Goal: Task Accomplishment & Management: Manage account settings

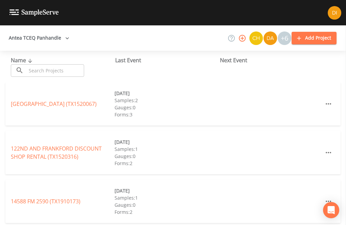
click at [52, 69] on input "text" at bounding box center [55, 70] width 58 height 13
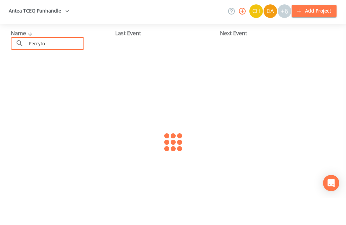
type input "Perryton"
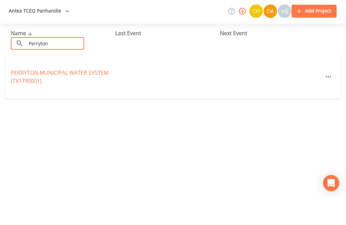
click at [32, 96] on link "PERRYTON MUNICIPAL WATER SYSTEM (TX1790001)" at bounding box center [60, 104] width 98 height 16
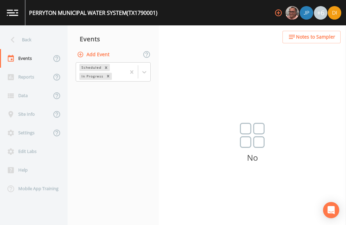
click at [106, 48] on button "Add Event" at bounding box center [94, 54] width 37 height 13
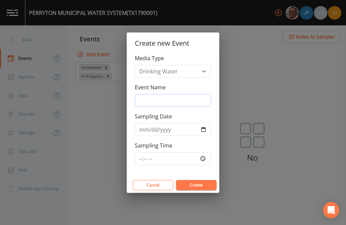
click at [178, 95] on input "Event Name" at bounding box center [173, 100] width 76 height 13
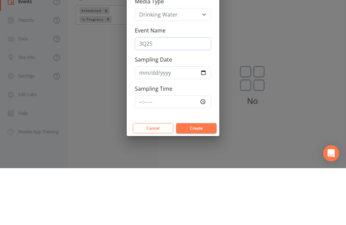
type input "3Q25"
click at [175, 123] on input "Sampling Date" at bounding box center [173, 129] width 76 height 13
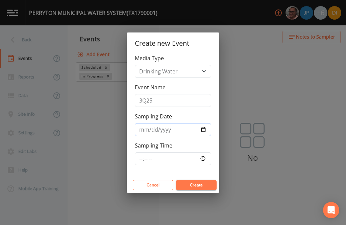
type input "[DATE]"
click at [184, 156] on input "Sampling Time" at bounding box center [173, 158] width 76 height 13
type input "08:30"
click at [199, 185] on button "Create" at bounding box center [196, 185] width 41 height 10
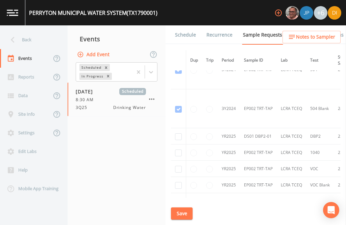
scroll to position [176, 0]
checkbox input "true"
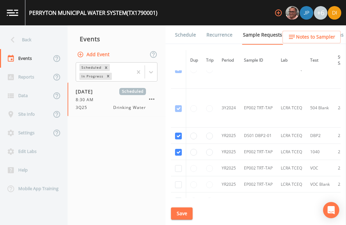
checkbox input "true"
click at [178, 34] on input "checkbox" at bounding box center [178, 30] width 7 height 7
checkbox input "true"
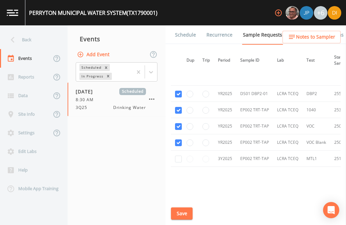
scroll to position [220, 2]
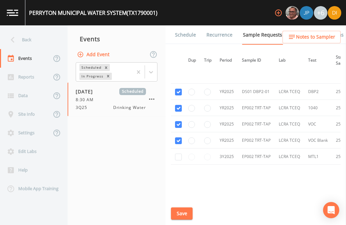
click at [180, 158] on input "checkbox" at bounding box center [178, 157] width 7 height 7
checkbox input "true"
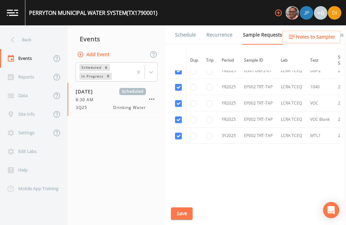
scroll to position [248, 0]
click at [184, 211] on button "Save" at bounding box center [182, 213] width 22 height 13
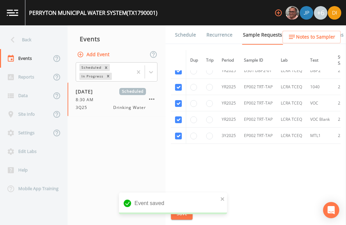
click at [186, 25] on link "Schedule" at bounding box center [185, 34] width 23 height 19
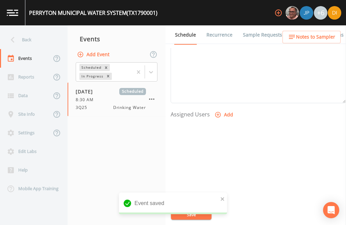
scroll to position [230, 0]
click at [224, 109] on button "Add" at bounding box center [224, 115] width 23 height 13
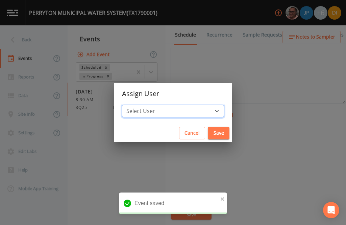
click at [200, 104] on select "Select User [PERSON_NAME] [PERSON_NAME] [PERSON_NAME] [PERSON_NAME] [PERSON_NAM…" at bounding box center [173, 110] width 102 height 13
select select "344ec927-06d4-4db1-b173-80838cd52a46"
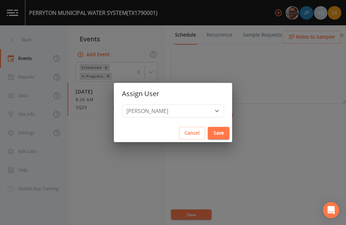
click at [208, 131] on button "Save" at bounding box center [219, 133] width 22 height 13
select select
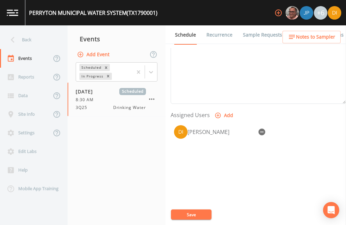
click at [199, 214] on button "Save" at bounding box center [191, 214] width 41 height 10
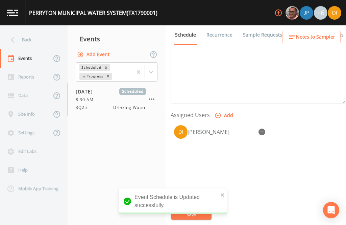
click at [29, 30] on div "Back" at bounding box center [30, 39] width 61 height 19
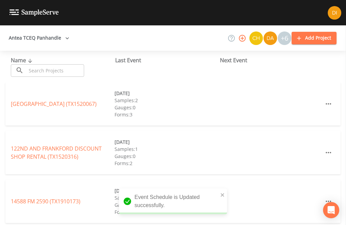
click at [55, 64] on input "text" at bounding box center [55, 70] width 58 height 13
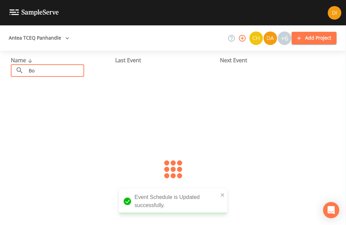
type input "Boo"
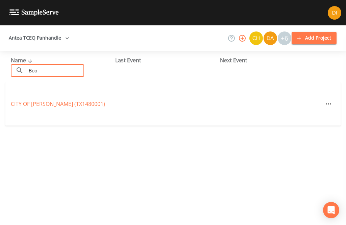
click at [82, 100] on link "[GEOGRAPHIC_DATA][PERSON_NAME] (TX1480001)" at bounding box center [58, 103] width 94 height 7
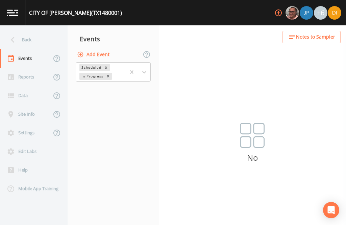
click at [107, 48] on button "Add Event" at bounding box center [94, 54] width 37 height 13
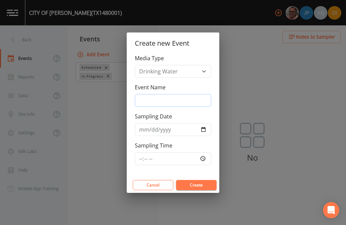
click at [179, 101] on input "Event Name" at bounding box center [173, 100] width 76 height 13
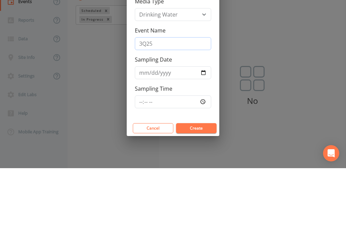
type input "3Q25"
click at [163, 123] on input "Sampling Date" at bounding box center [173, 129] width 76 height 13
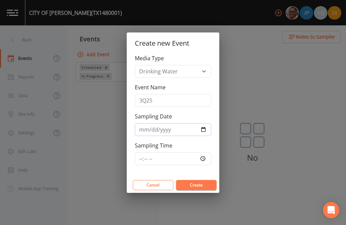
type input "[DATE]"
click at [200, 156] on input "Sampling Time" at bounding box center [173, 158] width 76 height 13
type input "09:30"
click at [205, 187] on button "Create" at bounding box center [196, 185] width 41 height 10
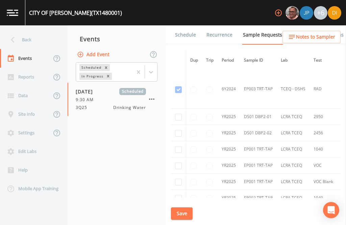
scroll to position [1050, 0]
checkbox input "true"
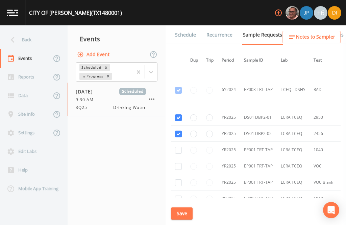
click at [180, 213] on button "Save" at bounding box center [182, 213] width 22 height 13
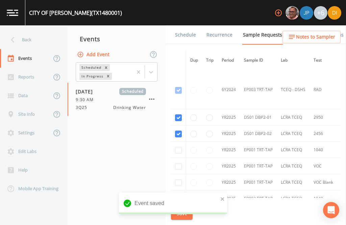
click at [184, 25] on link "Schedule" at bounding box center [185, 34] width 23 height 19
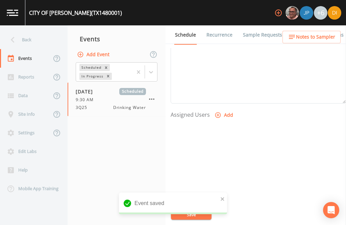
click at [221, 109] on button "Add" at bounding box center [224, 115] width 23 height 13
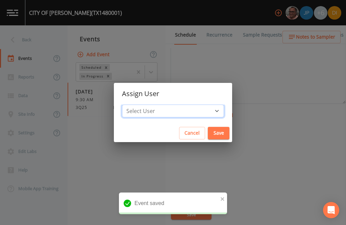
click at [193, 110] on select "Select User [PERSON_NAME] [PERSON_NAME] [PERSON_NAME] [PERSON_NAME] [PERSON_NAM…" at bounding box center [173, 110] width 102 height 13
select select "344ec927-06d4-4db1-b173-80838cd52a46"
click at [208, 128] on button "Save" at bounding box center [219, 133] width 22 height 13
select select
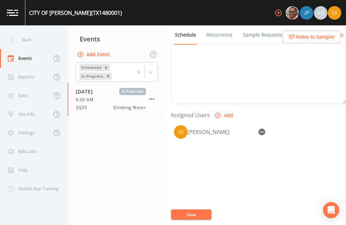
click at [196, 214] on button "Save" at bounding box center [191, 214] width 41 height 10
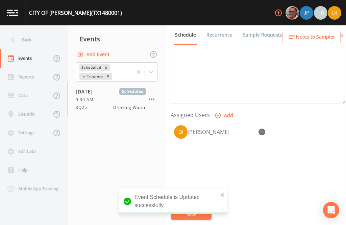
click at [29, 30] on div "Back" at bounding box center [30, 39] width 61 height 19
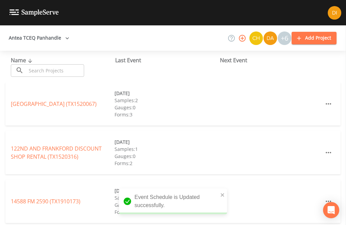
click at [58, 64] on input "text" at bounding box center [55, 70] width 58 height 13
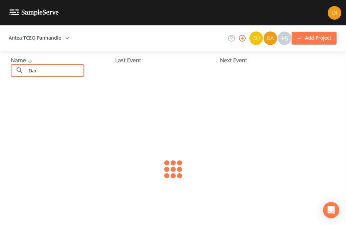
type input "[PERSON_NAME]"
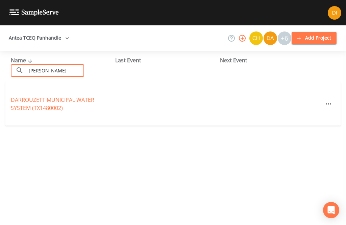
click at [40, 96] on link "DARROUZETT MUNICIPAL WATER SYSTEM (TX1480002)" at bounding box center [53, 104] width 84 height 16
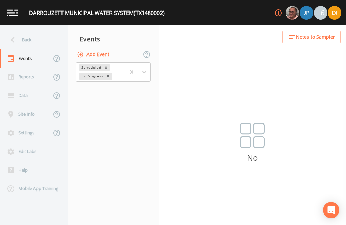
click at [100, 48] on button "Add Event" at bounding box center [94, 54] width 37 height 13
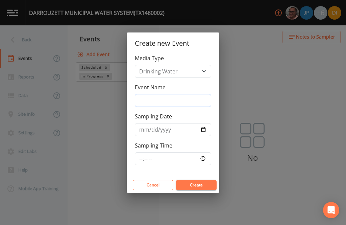
click at [174, 100] on input "Event Name" at bounding box center [173, 100] width 76 height 13
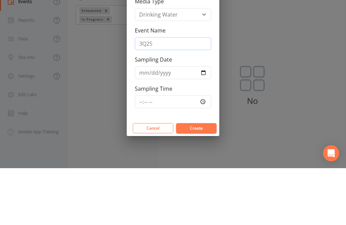
type input "3Q25"
click at [190, 123] on input "Sampling Date" at bounding box center [173, 129] width 76 height 13
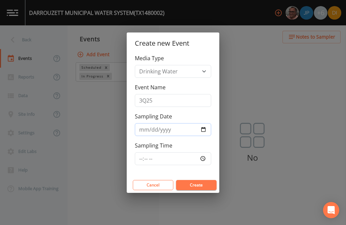
type input "[DATE]"
click at [190, 158] on input "Sampling Time" at bounding box center [173, 158] width 76 height 13
type input "10:00"
click at [207, 181] on button "Create" at bounding box center [196, 185] width 41 height 10
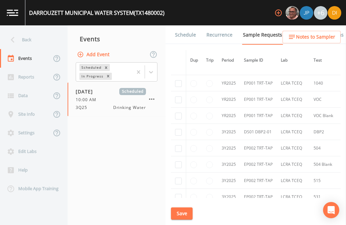
scroll to position [385, 0]
click at [178, 132] on input "checkbox" at bounding box center [178, 131] width 7 height 7
checkbox input "true"
click at [186, 215] on button "Save" at bounding box center [182, 213] width 22 height 13
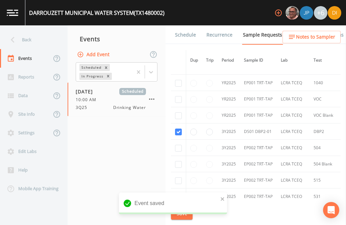
click at [185, 25] on link "Schedule" at bounding box center [185, 34] width 23 height 19
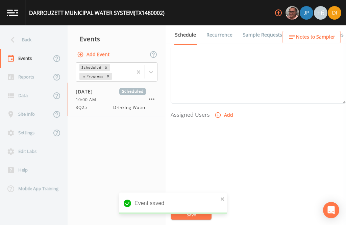
click at [227, 109] on button "Add" at bounding box center [224, 115] width 23 height 13
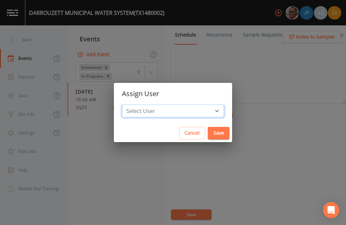
click at [189, 105] on select "Select User [PERSON_NAME] [PERSON_NAME] [PERSON_NAME] [PERSON_NAME] [PERSON_NAM…" at bounding box center [173, 110] width 102 height 13
select select "344ec927-06d4-4db1-b173-80838cd52a46"
click at [208, 129] on button "Save" at bounding box center [219, 133] width 22 height 13
select select
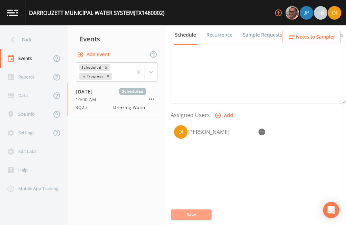
click at [191, 214] on button "Save" at bounding box center [191, 214] width 41 height 10
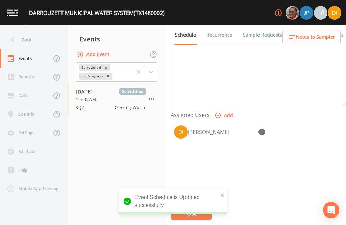
click at [30, 30] on div "Back" at bounding box center [30, 39] width 61 height 19
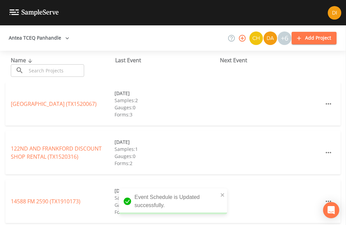
click at [65, 64] on input "text" at bounding box center [55, 70] width 58 height 13
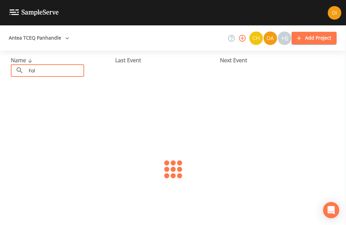
type input "Foll"
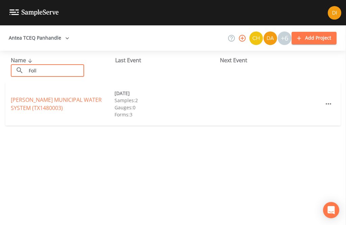
click at [50, 96] on link "[PERSON_NAME] MUNICIPAL WATER SYSTEM (TX1480003)" at bounding box center [56, 104] width 91 height 16
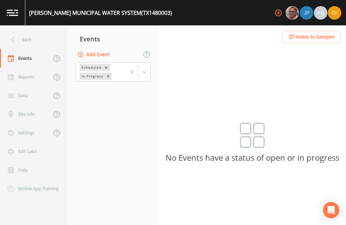
click at [104, 48] on button "Add Event" at bounding box center [94, 54] width 37 height 13
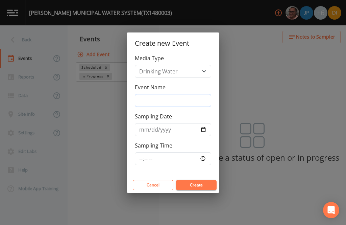
click at [163, 98] on input "Event Name" at bounding box center [173, 100] width 76 height 13
type input "3Q25"
click at [178, 124] on input "Sampling Date" at bounding box center [173, 129] width 76 height 13
type input "[DATE]"
click at [190, 155] on input "Sampling Time" at bounding box center [173, 158] width 76 height 13
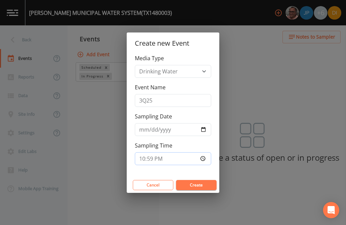
type input "10:30"
click at [202, 187] on button "Create" at bounding box center [196, 185] width 41 height 10
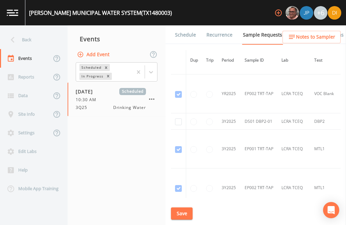
scroll to position [1045, 0]
click at [176, 119] on input "checkbox" at bounding box center [178, 122] width 7 height 7
checkbox input "true"
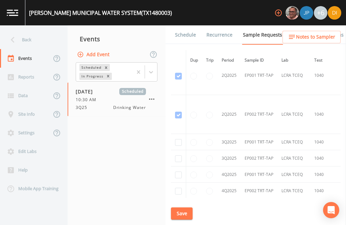
scroll to position [1274, 0]
checkbox input "true"
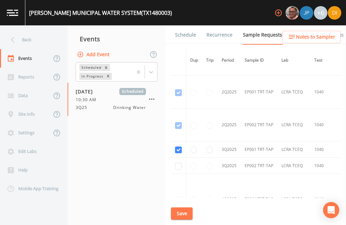
scroll to position [1061, 0]
checkbox input "true"
click at [185, 210] on button "Save" at bounding box center [182, 213] width 22 height 13
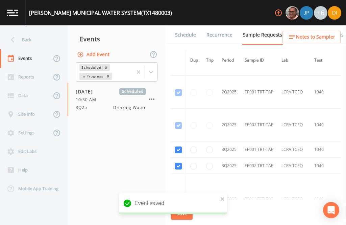
click at [188, 25] on link "Schedule" at bounding box center [185, 34] width 23 height 19
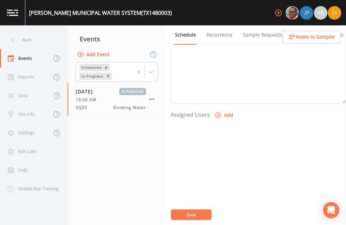
scroll to position [230, 0]
click at [223, 109] on button "Add" at bounding box center [224, 115] width 23 height 13
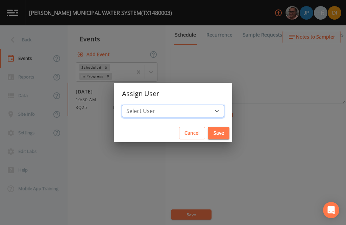
click at [192, 107] on select "Select User [PERSON_NAME] [PERSON_NAME] [PERSON_NAME] [PERSON_NAME] [PERSON_NAM…" at bounding box center [173, 110] width 102 height 13
select select "344ec927-06d4-4db1-b173-80838cd52a46"
click at [208, 135] on button "Save" at bounding box center [219, 133] width 22 height 13
select select
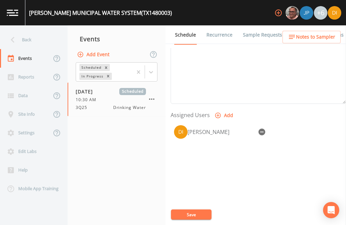
click at [190, 213] on button "Save" at bounding box center [191, 214] width 41 height 10
click at [190, 212] on button "Save" at bounding box center [191, 214] width 41 height 10
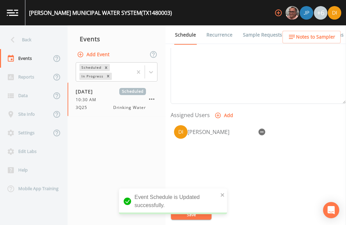
click at [30, 30] on div "Back" at bounding box center [30, 39] width 61 height 19
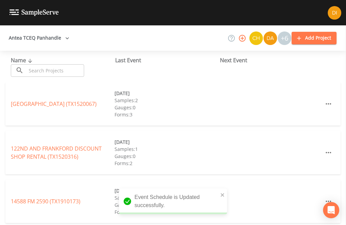
click at [67, 64] on input "text" at bounding box center [55, 70] width 58 height 13
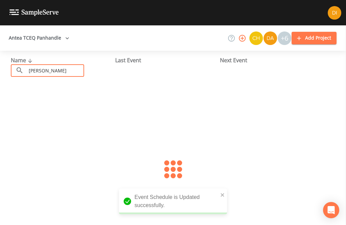
type input "[PERSON_NAME]"
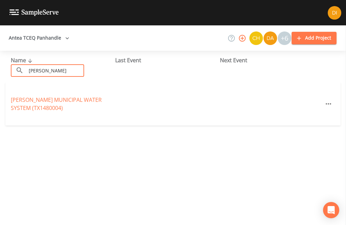
click at [65, 96] on link "[PERSON_NAME] MUNICIPAL WATER SYSTEM (TX1480004)" at bounding box center [56, 104] width 91 height 16
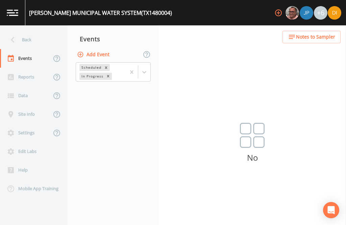
click at [100, 48] on button "Add Event" at bounding box center [94, 54] width 37 height 13
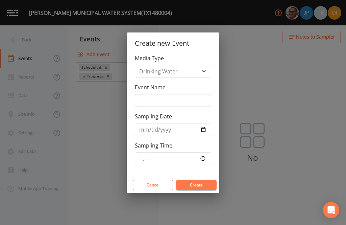
click at [182, 95] on input "Event Name" at bounding box center [173, 100] width 76 height 13
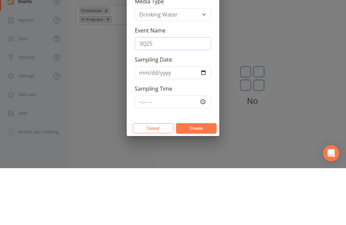
type input "3Q25"
click at [179, 123] on input "Sampling Date" at bounding box center [173, 129] width 76 height 13
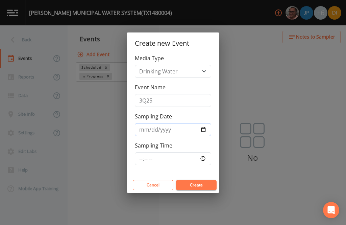
type input "[DATE]"
click at [176, 160] on input "Sampling Time" at bounding box center [173, 158] width 76 height 13
type input "11:30"
click at [202, 180] on button "Create" at bounding box center [196, 185] width 41 height 10
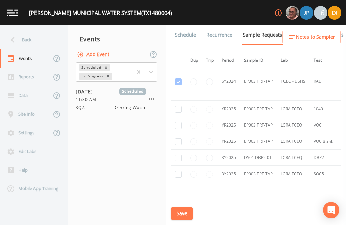
scroll to position [320, 0]
click at [177, 105] on input "checkbox" at bounding box center [178, 108] width 7 height 7
checkbox input "true"
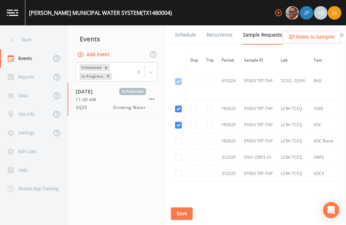
checkbox input "true"
click at [178, 154] on input "checkbox" at bounding box center [178, 157] width 7 height 7
checkbox input "true"
click at [177, 177] on input "checkbox" at bounding box center [178, 173] width 7 height 7
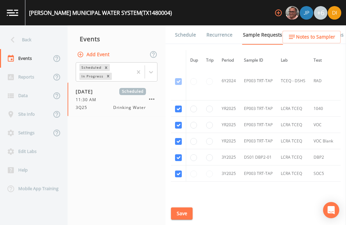
checkbox input "true"
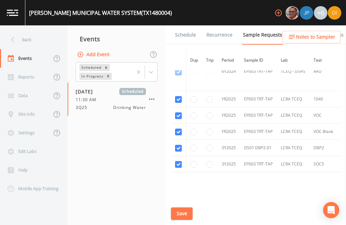
scroll to position [329, 0]
click at [182, 211] on button "Save" at bounding box center [182, 213] width 22 height 13
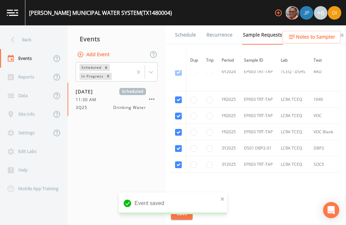
click at [183, 25] on link "Schedule" at bounding box center [185, 34] width 23 height 19
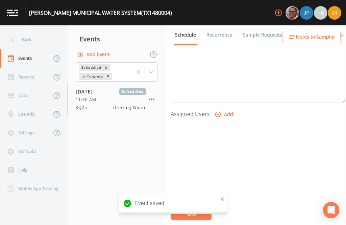
scroll to position [230, 0]
click at [218, 112] on icon "button" at bounding box center [218, 115] width 7 height 7
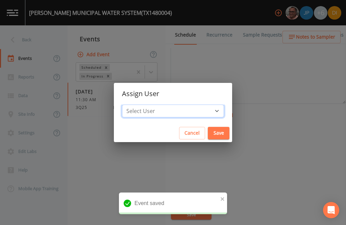
click at [192, 113] on select "Select User [PERSON_NAME] [PERSON_NAME] [PERSON_NAME] [PERSON_NAME] [PERSON_NAM…" at bounding box center [173, 110] width 102 height 13
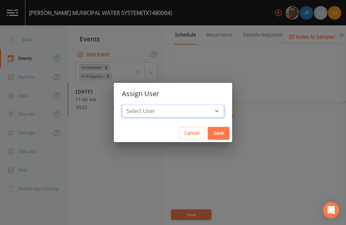
select select "344ec927-06d4-4db1-b173-80838cd52a46"
click at [208, 131] on button "Save" at bounding box center [219, 133] width 22 height 13
select select
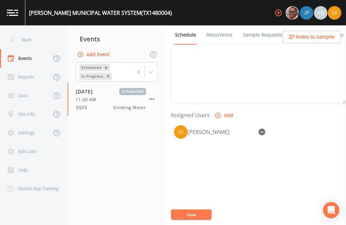
click at [198, 211] on button "Save" at bounding box center [191, 214] width 41 height 10
click at [188, 218] on button "Save" at bounding box center [191, 214] width 41 height 10
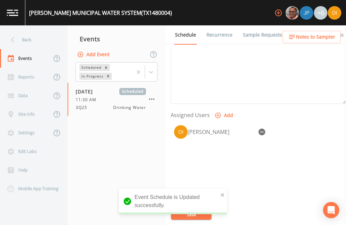
click at [25, 30] on div "Back" at bounding box center [30, 39] width 61 height 19
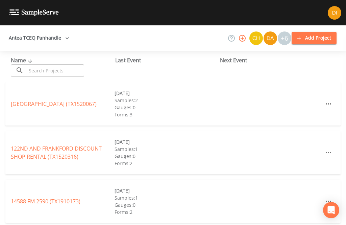
click at [56, 64] on input "text" at bounding box center [55, 70] width 58 height 13
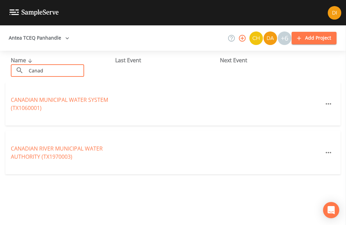
type input "Canadi"
click at [32, 96] on link "CANADIAN MUNICIPAL WATER SYSTEM (TX1060001)" at bounding box center [59, 104] width 97 height 16
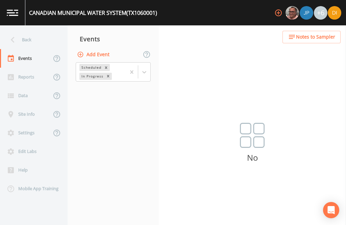
click at [107, 48] on button "Add Event" at bounding box center [94, 54] width 37 height 13
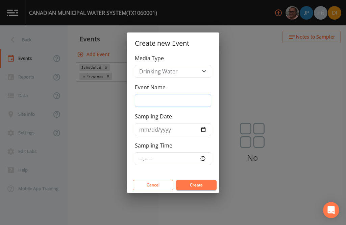
click at [172, 98] on input "Event Name" at bounding box center [173, 100] width 76 height 13
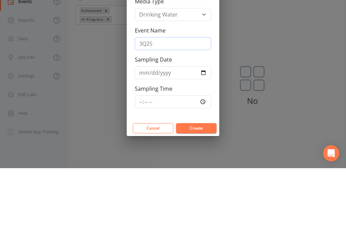
type input "3Q25"
click at [189, 123] on input "Sampling Date" at bounding box center [173, 129] width 76 height 13
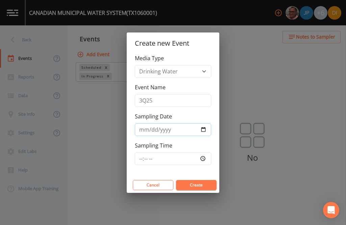
type input "[DATE]"
click at [181, 157] on input "Sampling Time" at bounding box center [173, 158] width 76 height 13
type input "00:00"
click at [206, 186] on button "Create" at bounding box center [196, 185] width 41 height 10
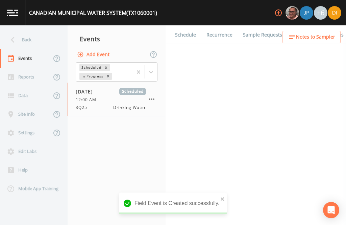
click at [71, 30] on div "Events" at bounding box center [117, 38] width 98 height 17
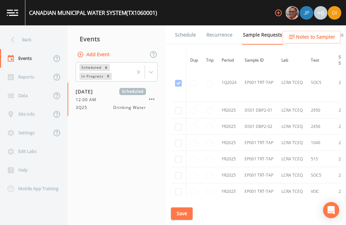
scroll to position [358, 0]
checkbox input "true"
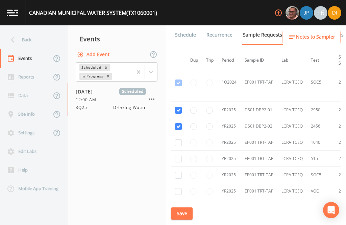
checkbox input "true"
click at [182, 162] on td at bounding box center [178, 158] width 15 height 16
click at [335, 118] on td "2542803" at bounding box center [349, 126] width 29 height 16
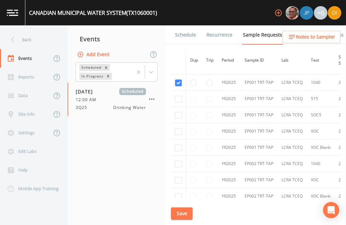
scroll to position [417, 0]
checkbox input "true"
click at [178, 27] on input "checkbox" at bounding box center [178, 23] width 7 height 7
checkbox input "true"
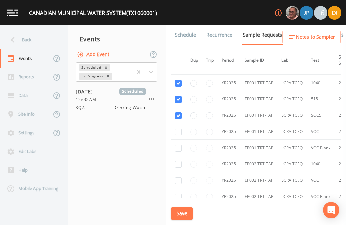
checkbox input "true"
click at [181, 156] on td at bounding box center [178, 148] width 15 height 16
checkbox input "true"
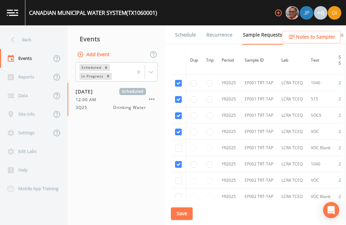
checkbox input "true"
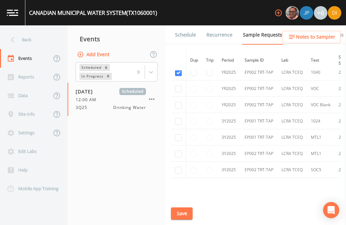
scroll to position [509, 0]
checkbox input "true"
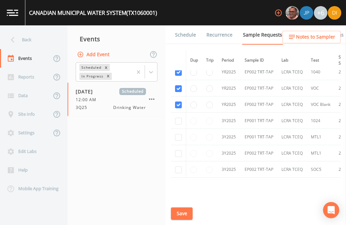
click at [179, 124] on input "checkbox" at bounding box center [178, 121] width 7 height 7
checkbox input "true"
click at [179, 141] on input "checkbox" at bounding box center [178, 137] width 7 height 7
checkbox input "true"
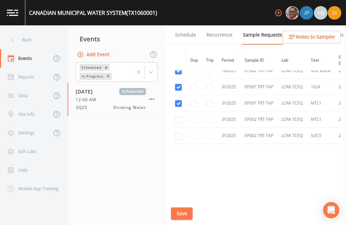
scroll to position [585, 0]
click at [180, 139] on input "checkbox" at bounding box center [178, 136] width 7 height 7
checkbox input "true"
click at [180, 119] on input "checkbox" at bounding box center [178, 119] width 7 height 7
checkbox input "true"
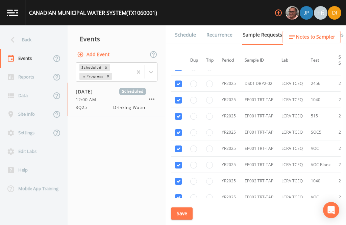
scroll to position [405, 0]
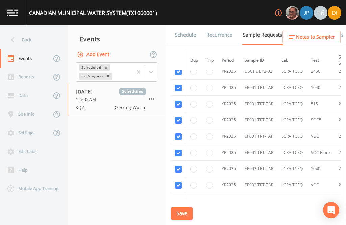
click at [178, 223] on div "Schedule Recurrence Sample Requests COC Details Forms Dup Trip Period Sample ID…" at bounding box center [256, 124] width 181 height 199
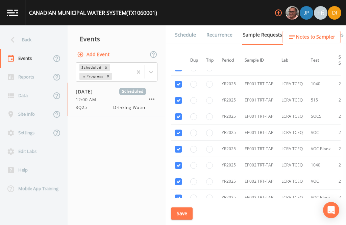
click at [178, 222] on div "Schedule Recurrence Sample Requests COC Details Forms Dup Trip Period Sample ID…" at bounding box center [256, 124] width 181 height 199
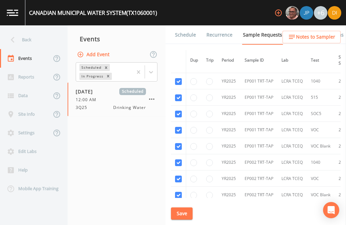
scroll to position [420, 0]
click at [185, 214] on button "Save" at bounding box center [182, 213] width 22 height 13
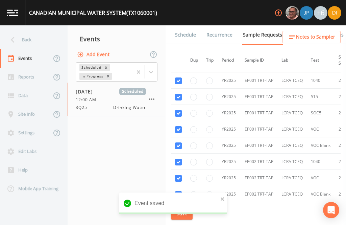
click at [187, 25] on link "Schedule" at bounding box center [185, 34] width 23 height 19
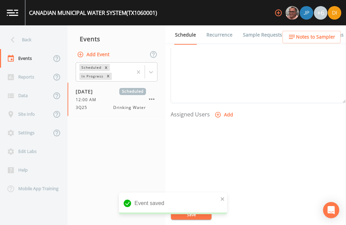
scroll to position [230, 0]
click at [225, 109] on button "Add" at bounding box center [224, 115] width 23 height 13
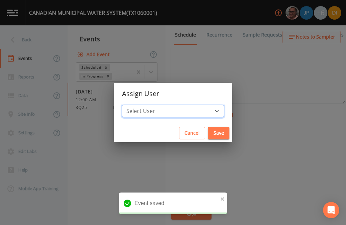
click at [194, 113] on select "Select User [PERSON_NAME] [PERSON_NAME] [PERSON_NAME] [PERSON_NAME] [PERSON_NAM…" at bounding box center [173, 110] width 102 height 13
select select "344ec927-06d4-4db1-b173-80838cd52a46"
click at [208, 133] on button "Save" at bounding box center [219, 133] width 22 height 13
select select
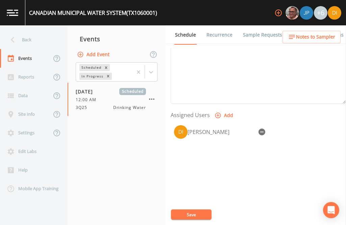
click at [197, 213] on button "Save" at bounding box center [191, 214] width 41 height 10
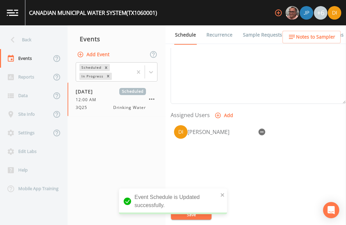
click at [22, 30] on div "Back" at bounding box center [30, 39] width 61 height 19
